Goal: Use online tool/utility

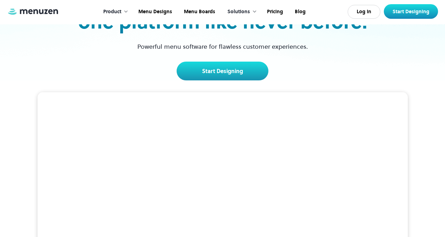
scroll to position [77, 0]
click at [199, 72] on link "Start Designing" at bounding box center [223, 70] width 92 height 19
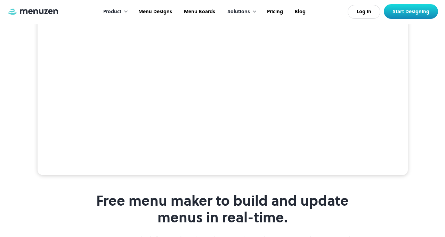
scroll to position [176, 0]
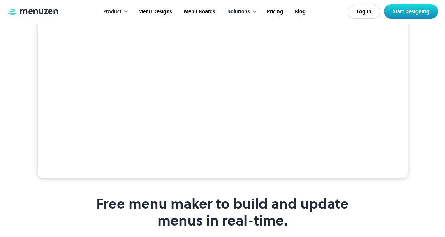
click at [416, 8] on link "Start Designing" at bounding box center [411, 11] width 54 height 15
